Goal: Navigation & Orientation: Go to known website

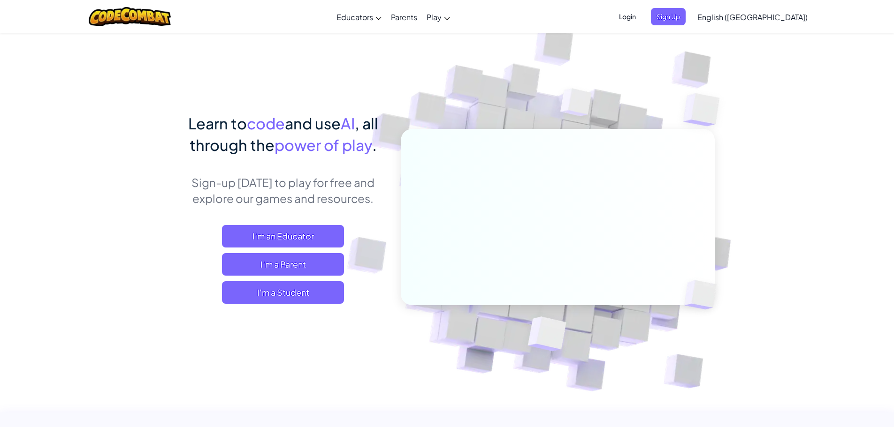
click at [641, 21] on span "Login" at bounding box center [627, 16] width 28 height 17
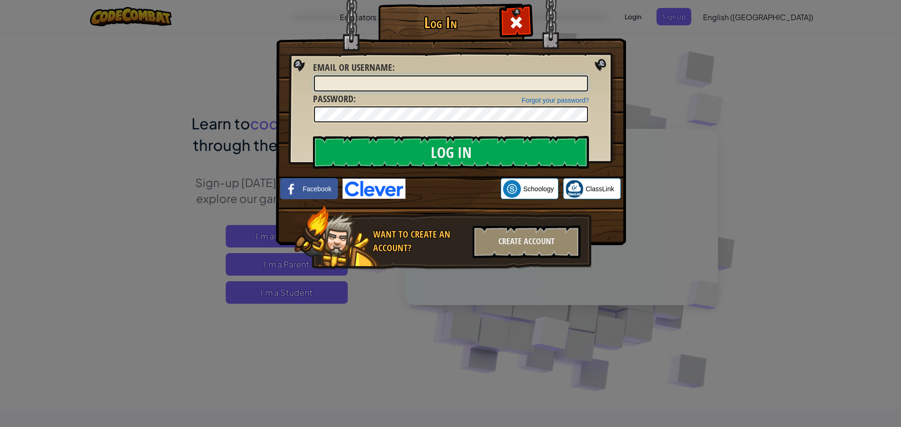
click at [376, 83] on input "Email or Username :" at bounding box center [451, 84] width 274 height 16
type input "[DEMOGRAPHIC_DATA][PERSON_NAME]"
click at [313, 136] on input "Log In" at bounding box center [451, 152] width 276 height 33
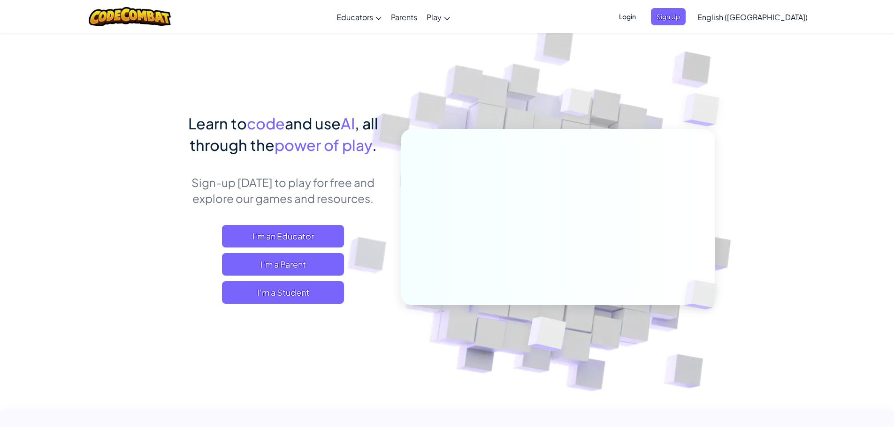
click at [641, 14] on span "Login" at bounding box center [627, 16] width 28 height 17
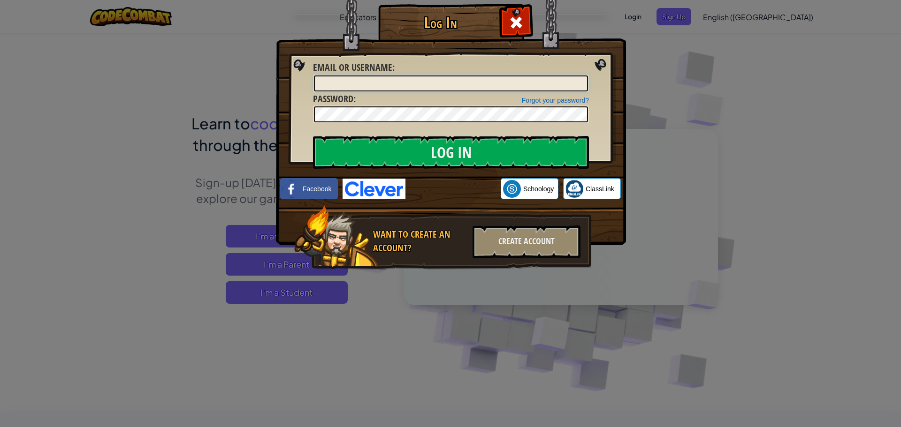
click at [410, 84] on input "Email or Username :" at bounding box center [451, 84] width 274 height 16
type input "[DEMOGRAPHIC_DATA][PERSON_NAME]"
click at [438, 148] on input "Log In" at bounding box center [451, 152] width 276 height 33
